Goal: Information Seeking & Learning: Learn about a topic

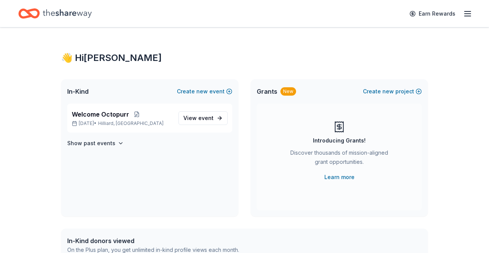
click at [202, 125] on link "View event" at bounding box center [202, 118] width 49 height 14
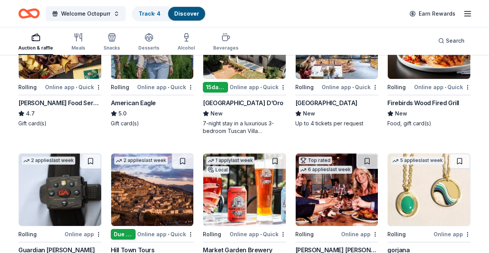
scroll to position [872, 0]
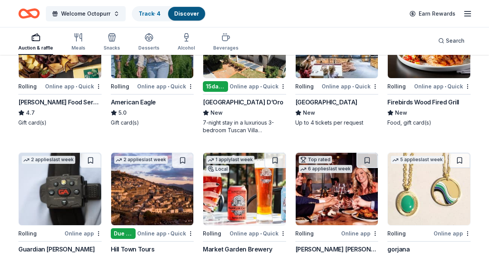
click at [419, 178] on img at bounding box center [428, 189] width 82 height 73
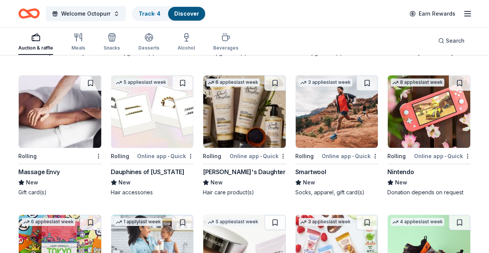
scroll to position [4429, 0]
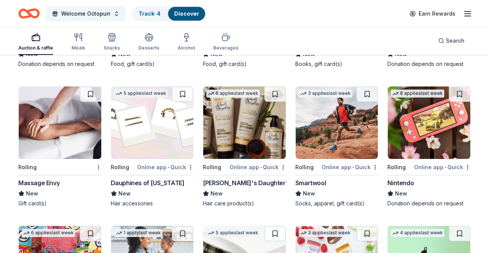
click at [19, 179] on div "Massage Envy" at bounding box center [38, 183] width 41 height 9
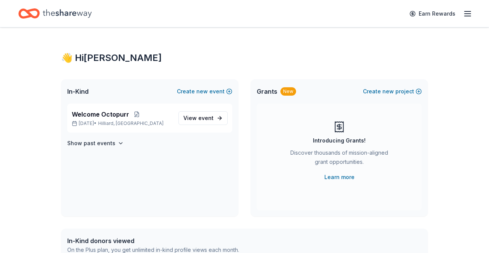
click at [197, 117] on span "View event" at bounding box center [198, 118] width 30 height 9
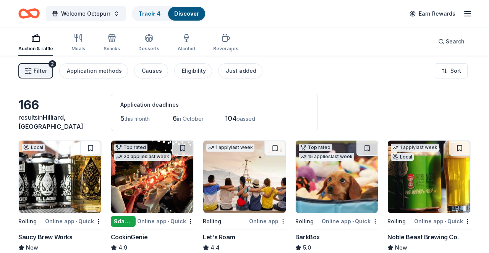
click at [86, 72] on div "Application methods" at bounding box center [94, 70] width 55 height 9
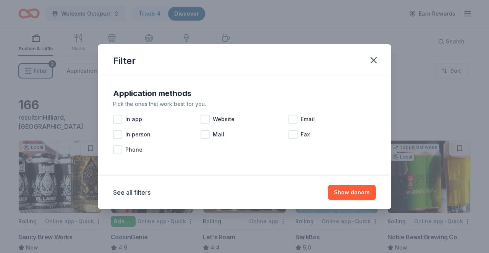
click at [115, 116] on div at bounding box center [117, 119] width 9 height 9
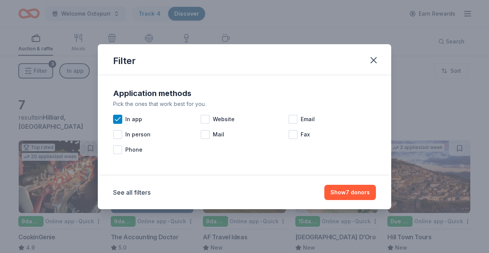
click at [373, 67] on button "button" at bounding box center [373, 60] width 17 height 17
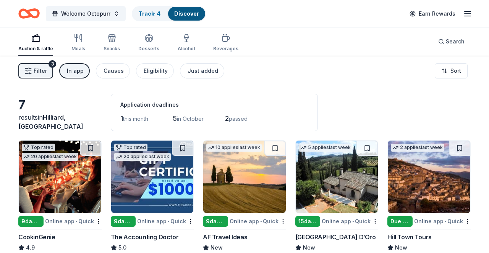
click at [76, 68] on div "In app" at bounding box center [75, 70] width 17 height 9
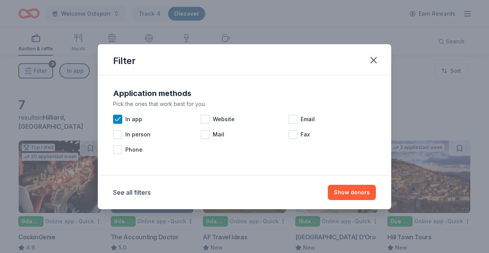
click at [119, 116] on icon at bounding box center [118, 120] width 8 height 8
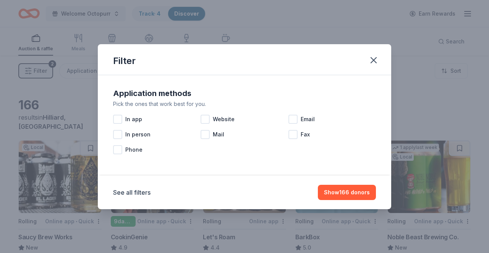
click at [202, 113] on div "Website" at bounding box center [243, 119] width 87 height 15
click at [369, 65] on icon "button" at bounding box center [373, 60] width 11 height 11
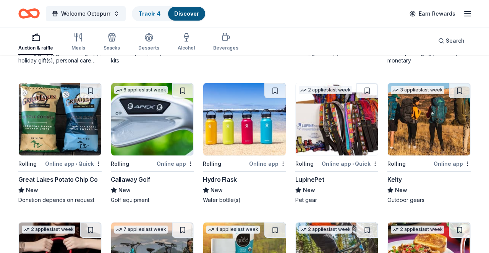
scroll to position [2096, 0]
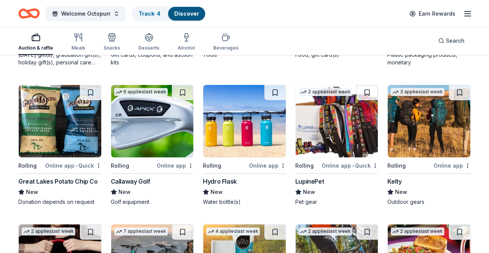
click at [350, 134] on img at bounding box center [336, 121] width 82 height 73
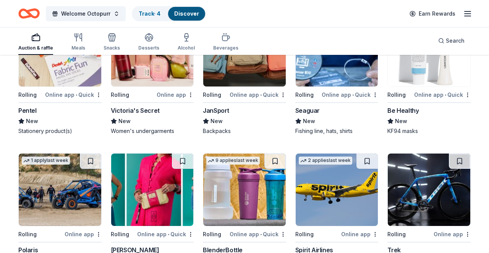
scroll to position [2509, 0]
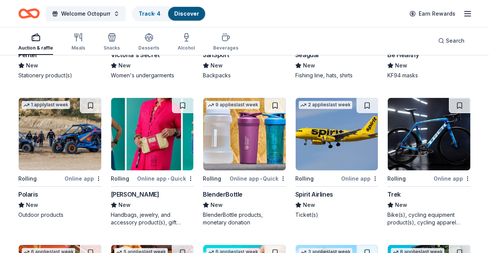
click at [39, 147] on img at bounding box center [60, 134] width 82 height 73
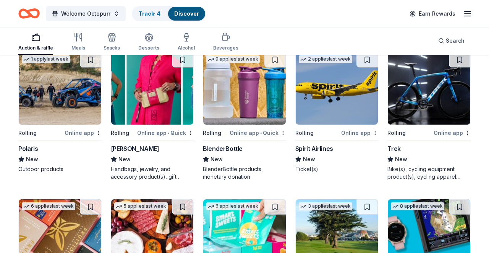
scroll to position [2556, 0]
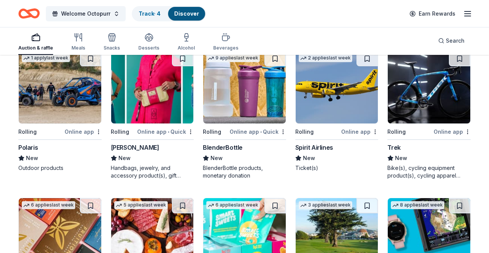
click at [408, 104] on img at bounding box center [428, 87] width 82 height 73
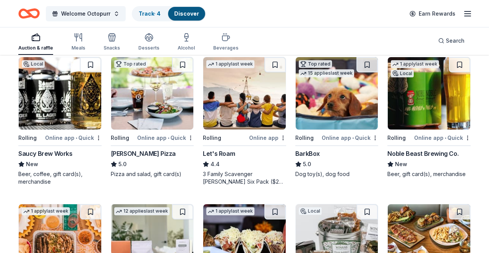
scroll to position [0, 0]
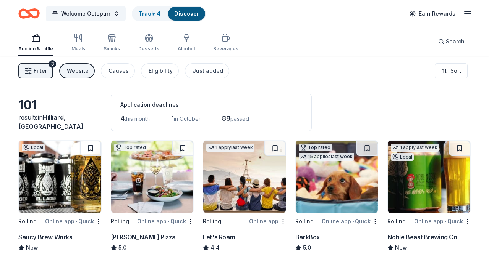
click at [77, 68] on div "Website" at bounding box center [78, 70] width 22 height 9
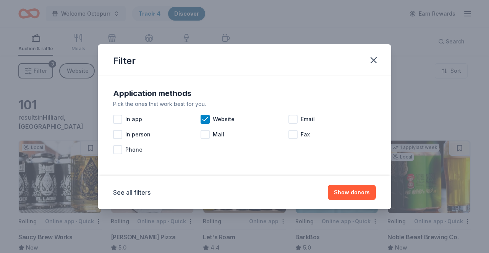
click at [295, 114] on div "Email" at bounding box center [331, 119] width 87 height 15
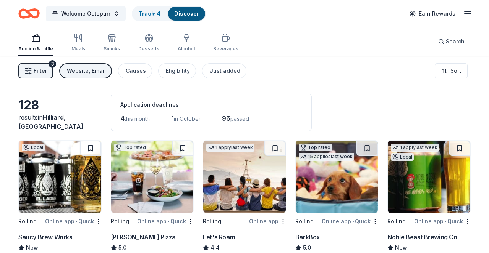
click at [78, 78] on button "Website, Email" at bounding box center [85, 70] width 53 height 15
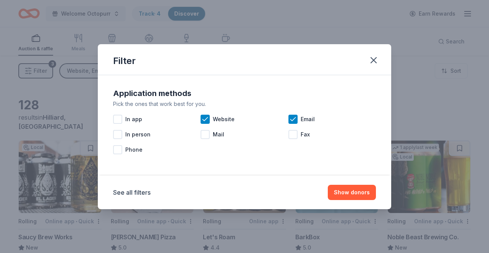
click at [203, 123] on div at bounding box center [204, 119] width 9 height 9
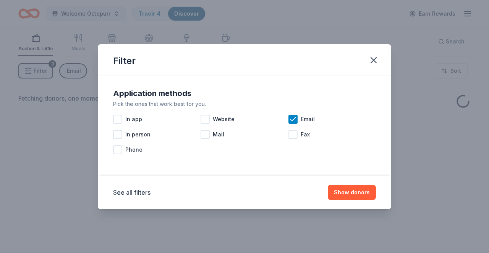
click at [333, 195] on button "Show donors" at bounding box center [352, 192] width 48 height 15
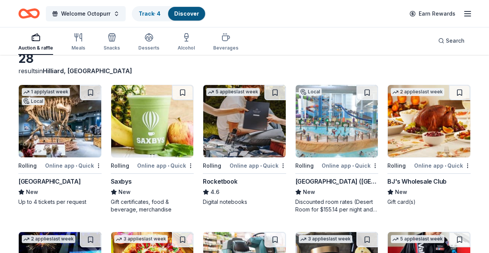
scroll to position [63, 0]
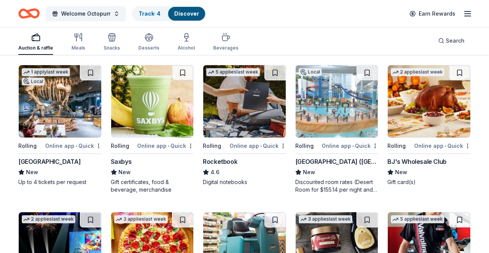
click at [143, 110] on img at bounding box center [152, 101] width 82 height 73
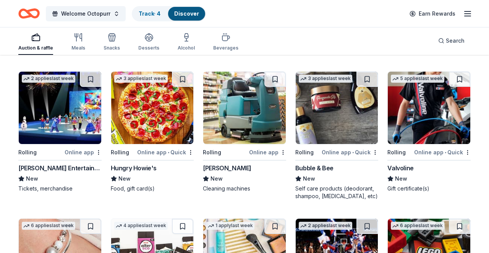
scroll to position [200, 0]
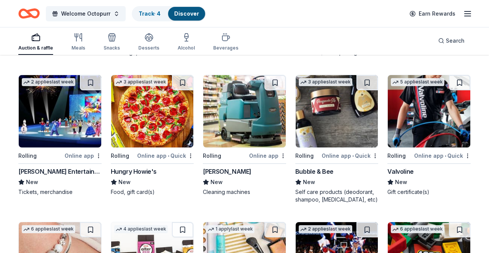
click at [408, 116] on img at bounding box center [428, 111] width 82 height 73
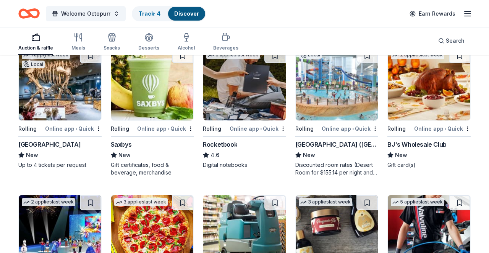
scroll to position [0, 0]
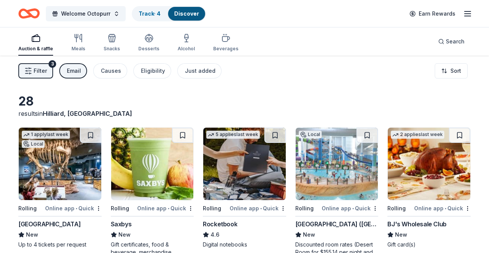
click at [194, 66] on button "Just added" at bounding box center [199, 70] width 44 height 15
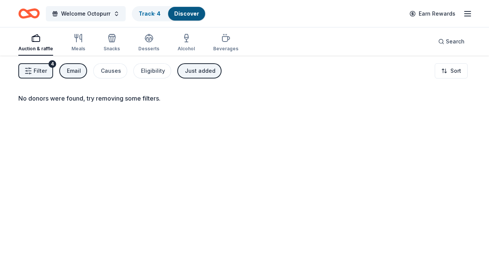
click at [71, 78] on button "Email" at bounding box center [73, 70] width 28 height 15
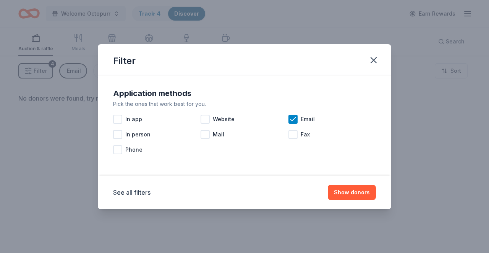
click at [291, 127] on div "Fax" at bounding box center [331, 134] width 87 height 15
click at [292, 116] on icon at bounding box center [293, 120] width 8 height 8
click at [290, 135] on icon at bounding box center [292, 134] width 5 height 3
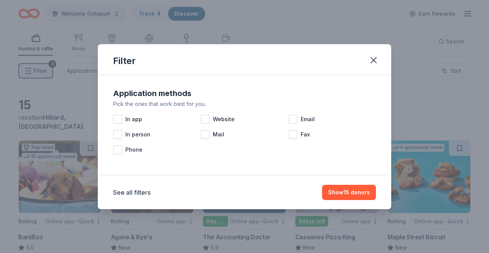
click at [369, 63] on icon "button" at bounding box center [373, 60] width 11 height 11
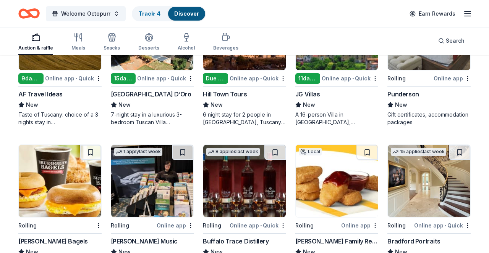
scroll to position [298, 0]
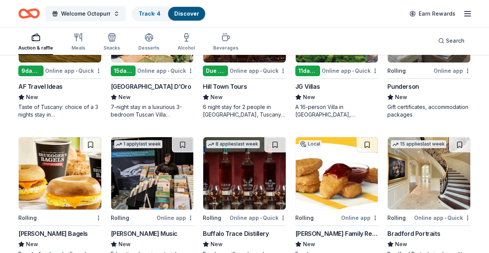
click at [417, 194] on img at bounding box center [428, 173] width 82 height 73
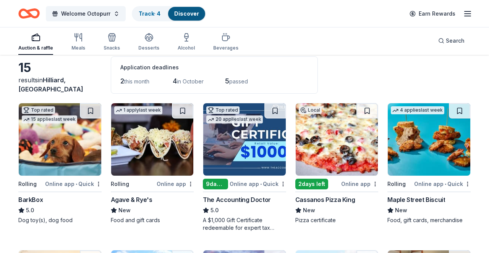
scroll to position [0, 0]
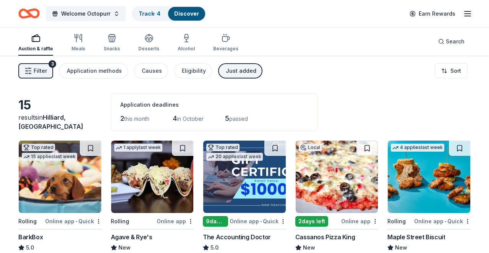
click at [226, 71] on div "Just added" at bounding box center [241, 70] width 31 height 9
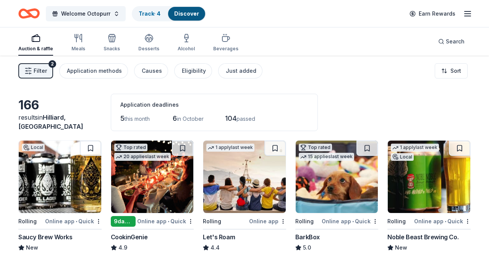
click at [236, 78] on button "Just added" at bounding box center [240, 70] width 44 height 15
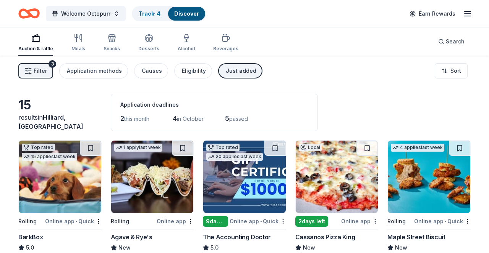
click at [232, 72] on div "Just added" at bounding box center [241, 70] width 31 height 9
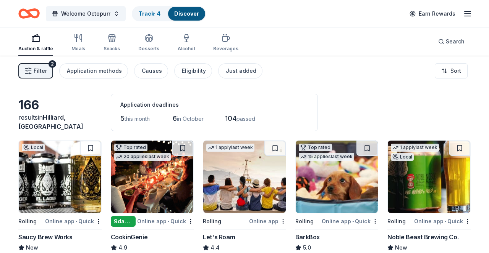
click at [28, 68] on icon "button" at bounding box center [28, 71] width 8 height 8
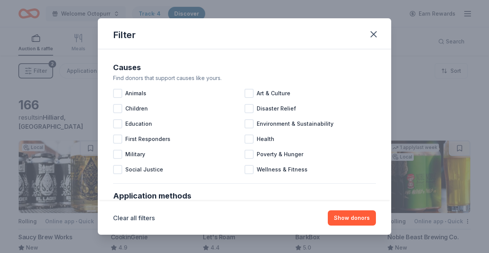
click at [120, 90] on div at bounding box center [117, 93] width 9 height 9
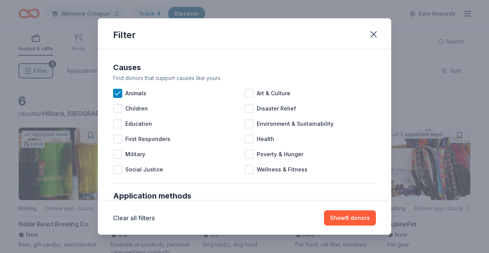
click at [371, 39] on icon "button" at bounding box center [373, 34] width 11 height 11
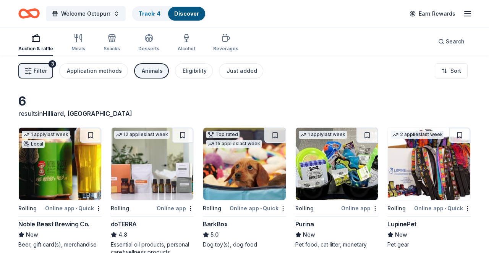
click at [153, 69] on div "Animals" at bounding box center [152, 70] width 21 height 9
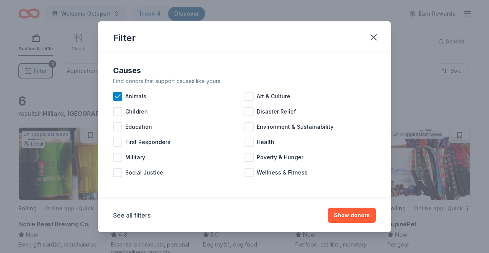
click at [115, 99] on icon at bounding box center [118, 97] width 8 height 8
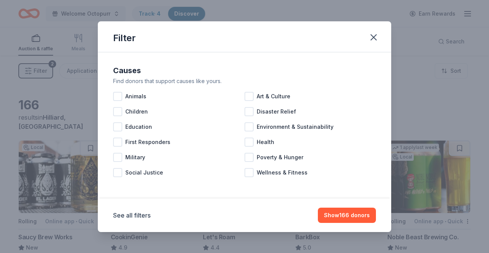
click at [373, 39] on icon "button" at bounding box center [373, 37] width 11 height 11
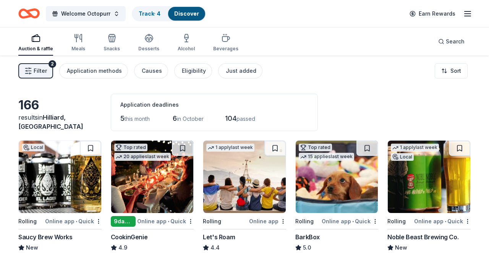
click at [142, 71] on div "Causes" at bounding box center [152, 70] width 20 height 9
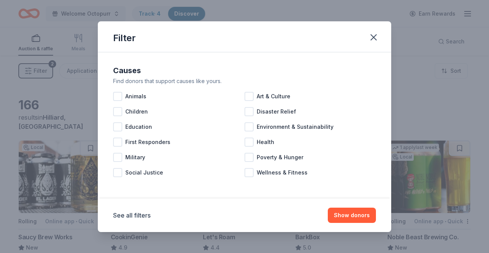
click at [380, 40] on button "button" at bounding box center [373, 37] width 17 height 17
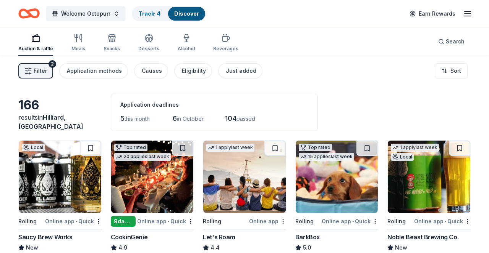
click at [182, 71] on div "Eligibility" at bounding box center [194, 70] width 24 height 9
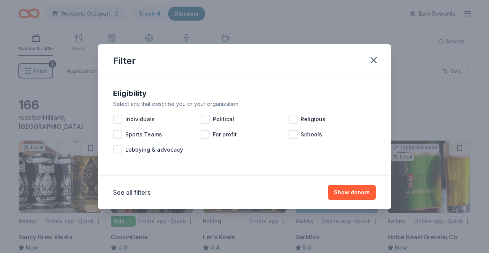
click at [117, 133] on div at bounding box center [117, 134] width 9 height 9
click at [120, 133] on icon at bounding box center [117, 134] width 5 height 3
click at [117, 116] on div at bounding box center [117, 119] width 9 height 9
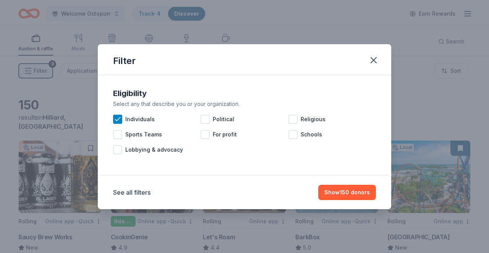
click at [118, 123] on icon at bounding box center [118, 120] width 8 height 8
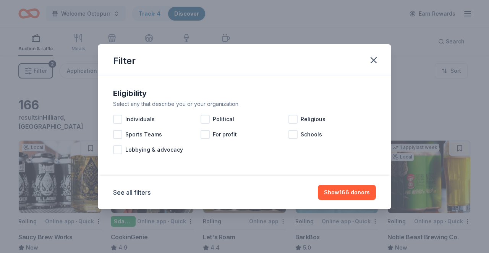
click at [379, 64] on button "button" at bounding box center [373, 60] width 17 height 17
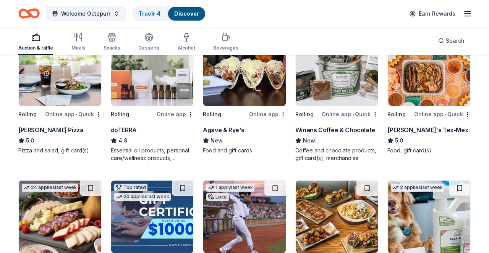
scroll to position [256, 0]
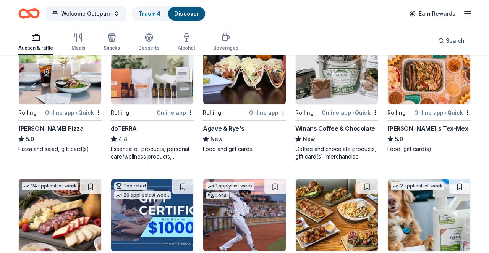
click at [231, 89] on img at bounding box center [244, 68] width 82 height 73
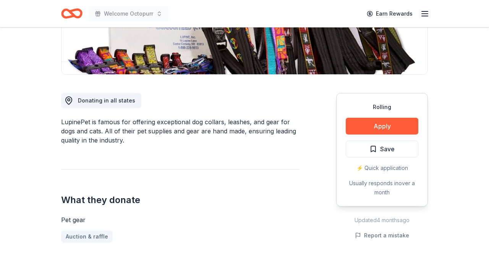
scroll to position [159, 0]
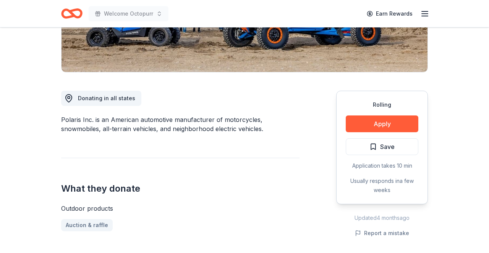
scroll to position [161, 0]
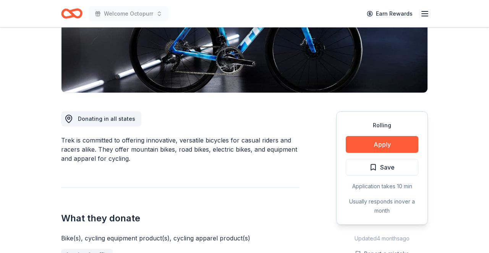
scroll to position [139, 0]
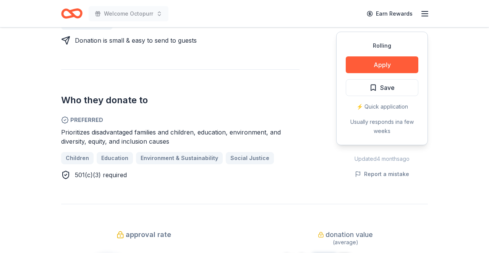
scroll to position [363, 0]
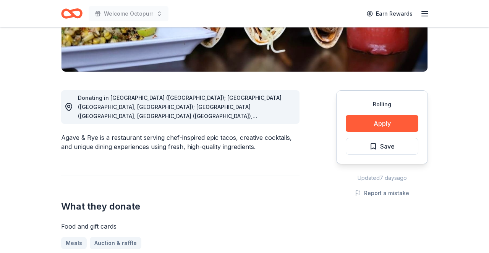
scroll to position [161, 0]
